Goal: Task Accomplishment & Management: Manage account settings

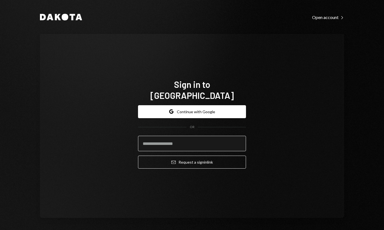
click at [181, 140] on input "email" at bounding box center [192, 143] width 108 height 15
type input "**********"
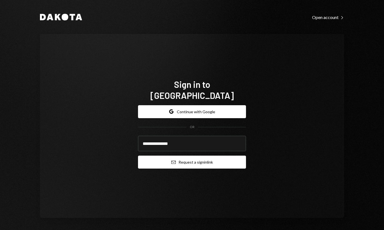
click at [199, 158] on button "Email Request a sign in link" at bounding box center [192, 162] width 108 height 13
